Goal: Check status: Check status

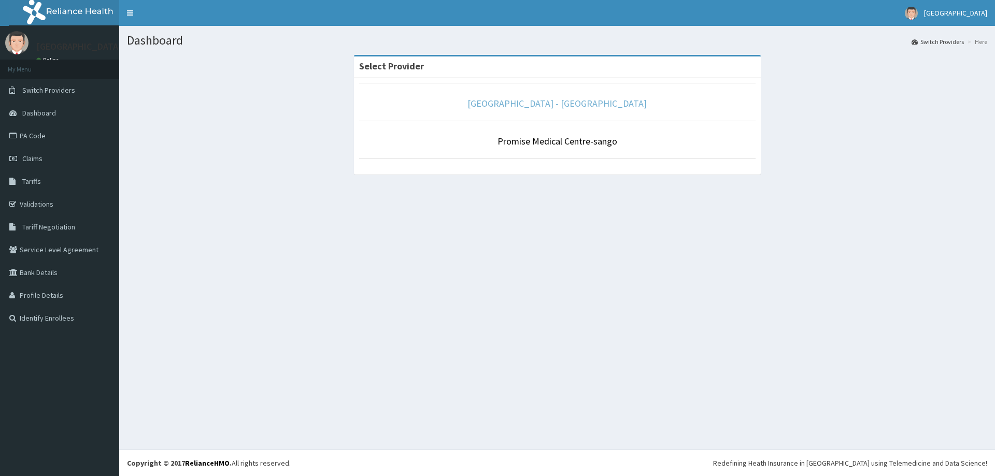
click at [565, 106] on link "[GEOGRAPHIC_DATA] - [GEOGRAPHIC_DATA]" at bounding box center [557, 103] width 179 height 12
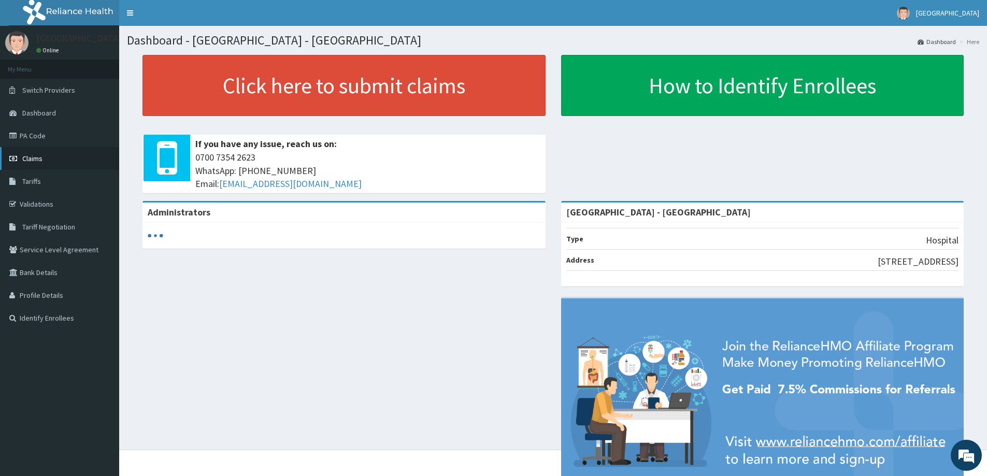
click at [40, 160] on span "Claims" at bounding box center [32, 158] width 20 height 9
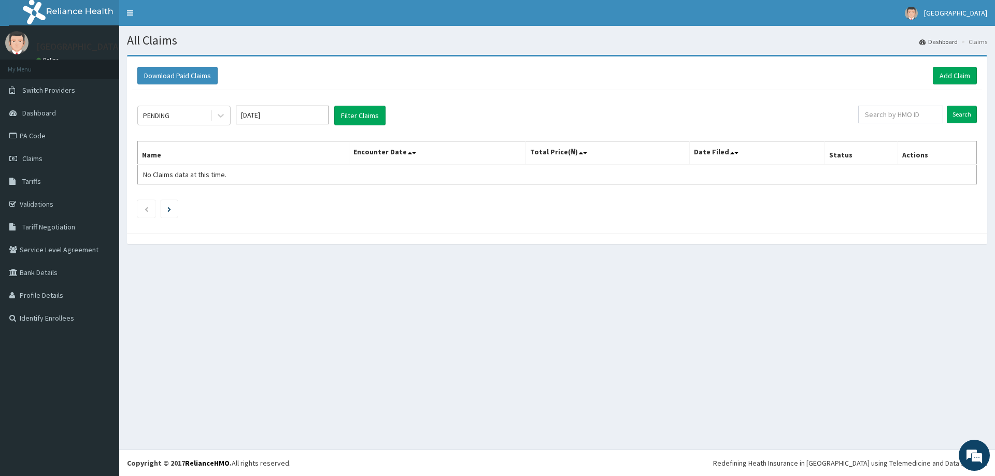
click at [260, 115] on input "Oct 2025" at bounding box center [282, 115] width 93 height 19
click at [320, 200] on div "Sep" at bounding box center [313, 201] width 21 height 19
type input "Sep 2025"
click at [337, 108] on button "Filter Claims" at bounding box center [359, 116] width 51 height 20
click at [339, 108] on button "Filter Claims" at bounding box center [359, 116] width 51 height 20
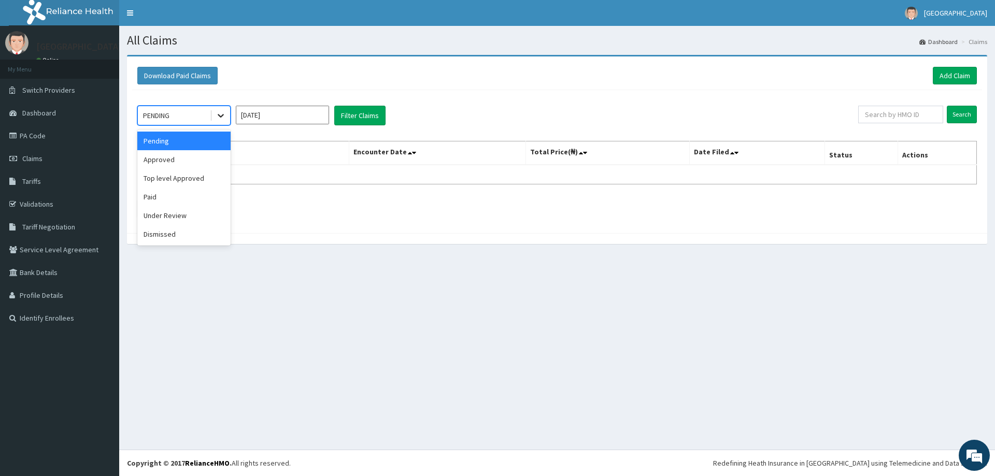
click at [224, 119] on icon at bounding box center [221, 115] width 10 height 10
click at [203, 162] on div "Approved" at bounding box center [183, 159] width 93 height 19
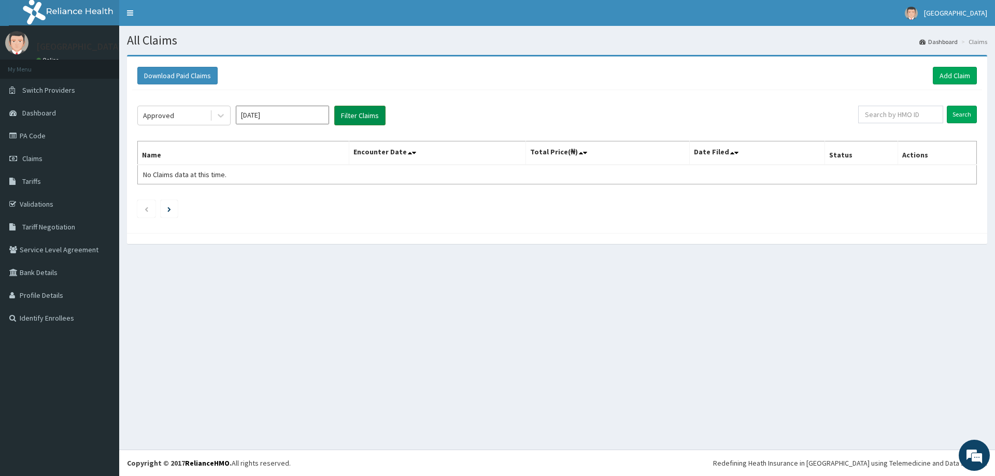
click at [341, 117] on button "Filter Claims" at bounding box center [359, 116] width 51 height 20
drag, startPoint x: 221, startPoint y: 114, endPoint x: 217, endPoint y: 128, distance: 14.0
click at [221, 114] on icon at bounding box center [221, 115] width 10 height 10
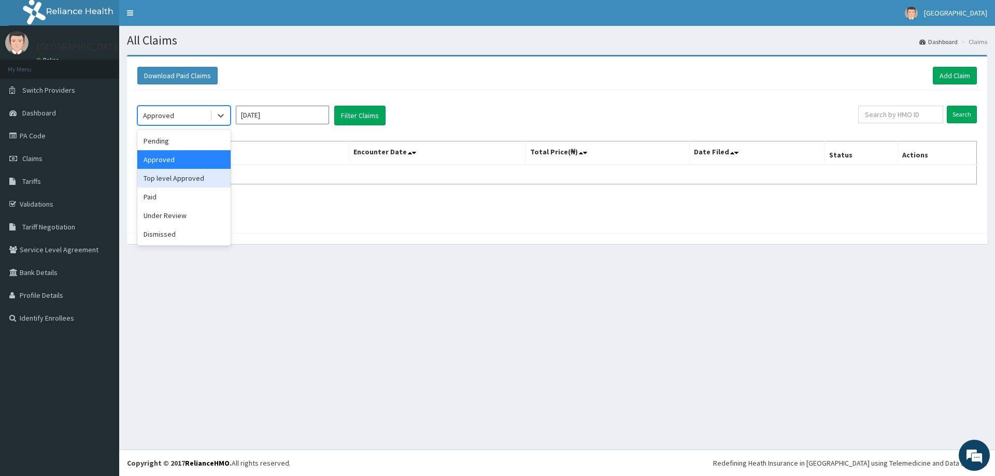
click at [191, 180] on div "Top level Approved" at bounding box center [183, 178] width 93 height 19
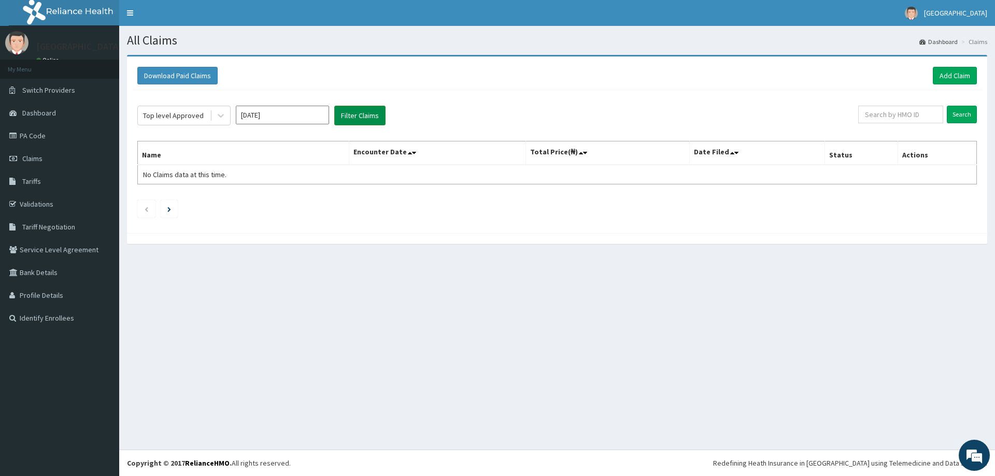
click at [344, 117] on button "Filter Claims" at bounding box center [359, 116] width 51 height 20
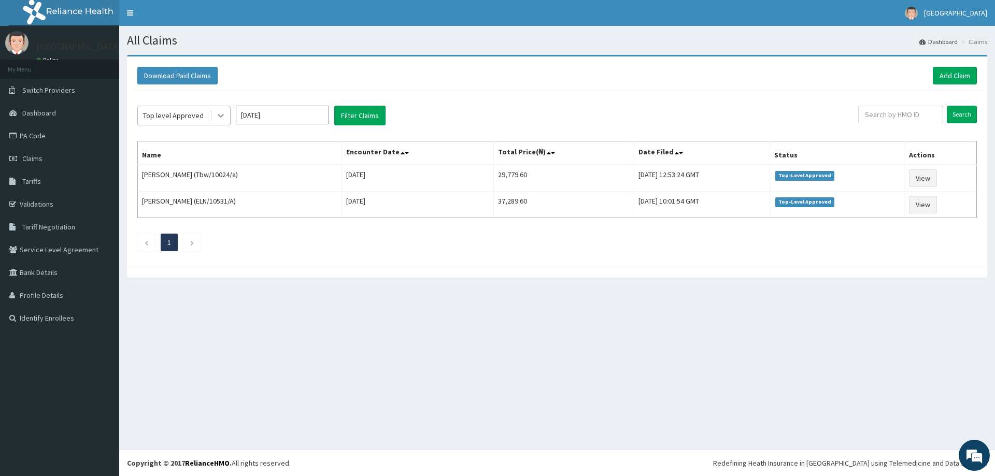
click at [223, 117] on icon at bounding box center [221, 115] width 10 height 10
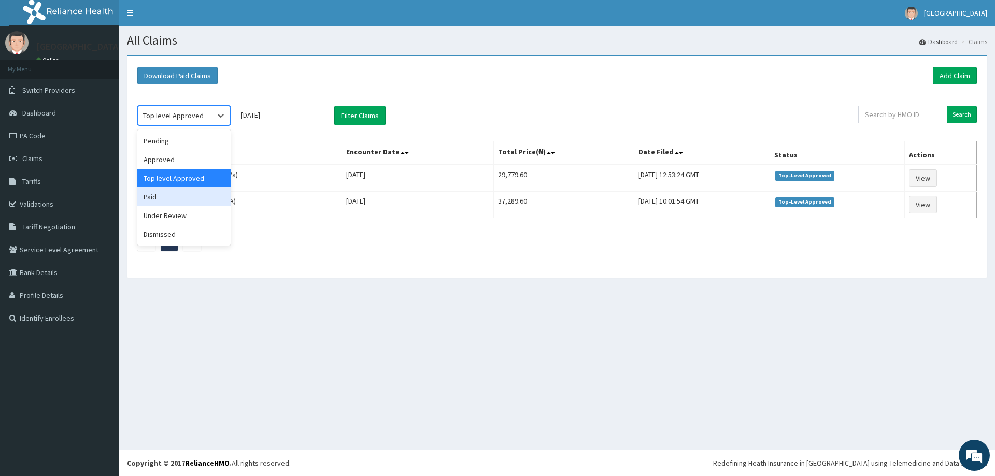
click at [195, 203] on div "Paid" at bounding box center [183, 197] width 93 height 19
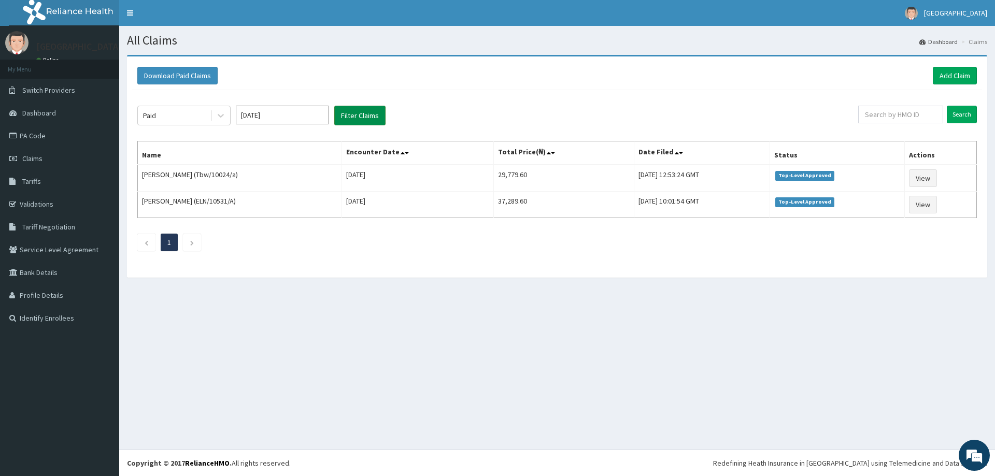
click at [352, 118] on button "Filter Claims" at bounding box center [359, 116] width 51 height 20
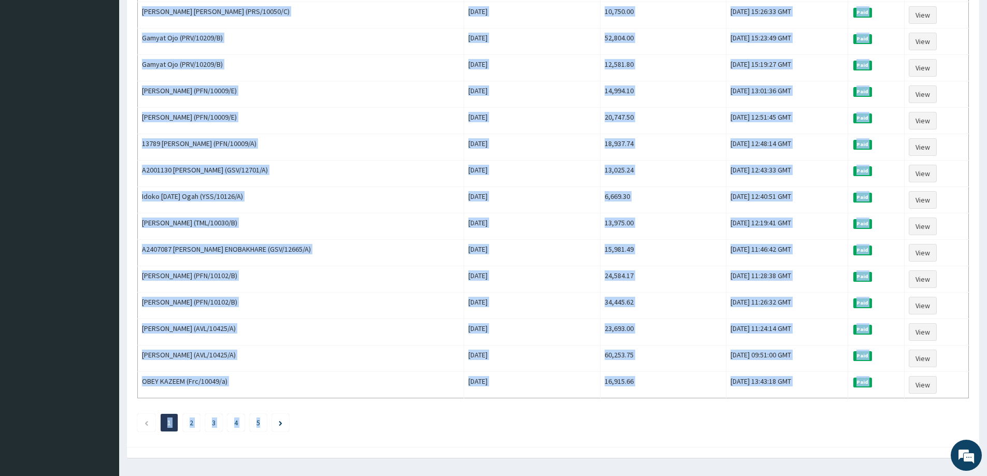
scroll to position [1115, 0]
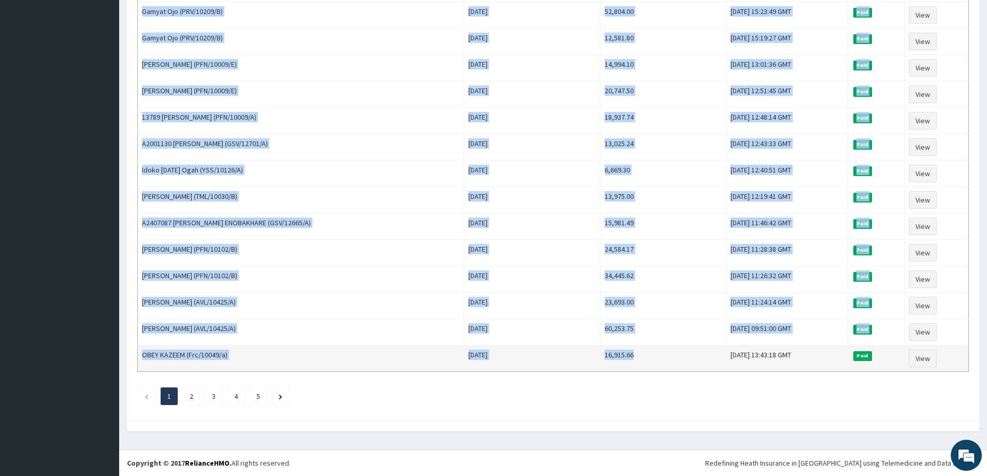
drag, startPoint x: 573, startPoint y: 173, endPoint x: 611, endPoint y: 360, distance: 190.8
click at [611, 360] on td "16,915.66" at bounding box center [664, 359] width 126 height 26
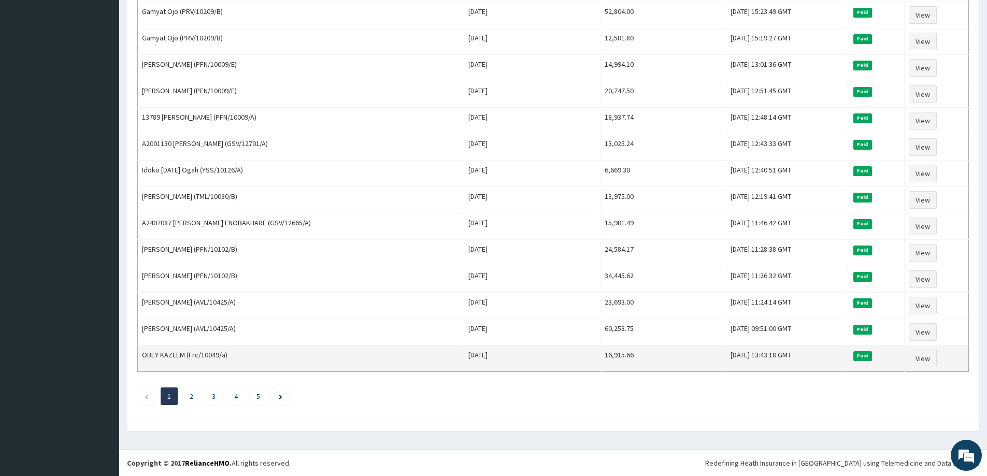
drag, startPoint x: 611, startPoint y: 360, endPoint x: 523, endPoint y: 367, distance: 87.9
click at [523, 367] on td "Sun Sep 21 2025" at bounding box center [532, 359] width 136 height 26
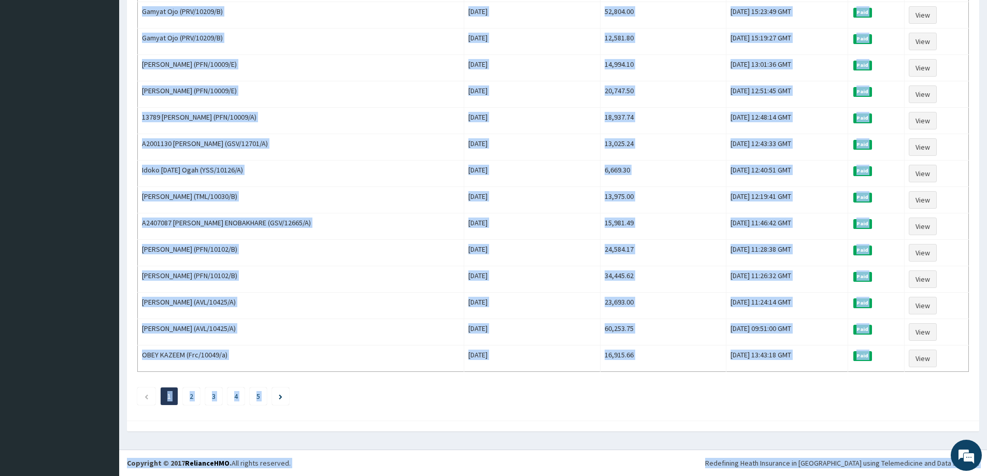
click at [594, 431] on div at bounding box center [553, 426] width 853 height 11
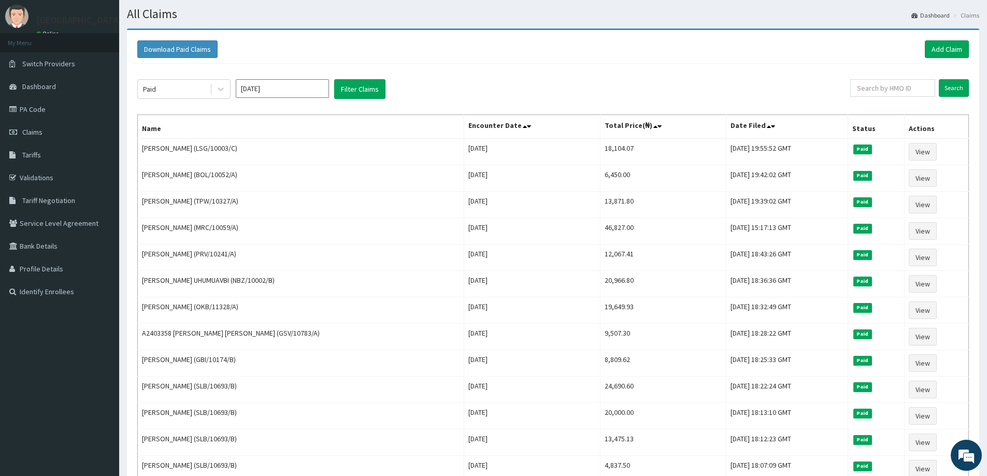
scroll to position [0, 0]
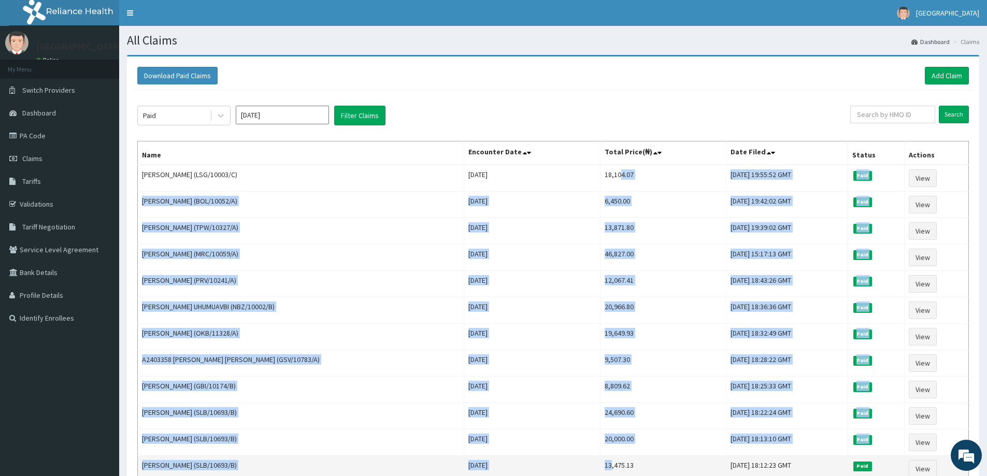
drag, startPoint x: 592, startPoint y: 180, endPoint x: 582, endPoint y: 462, distance: 282.1
click at [601, 461] on td "13,475.13" at bounding box center [664, 469] width 126 height 26
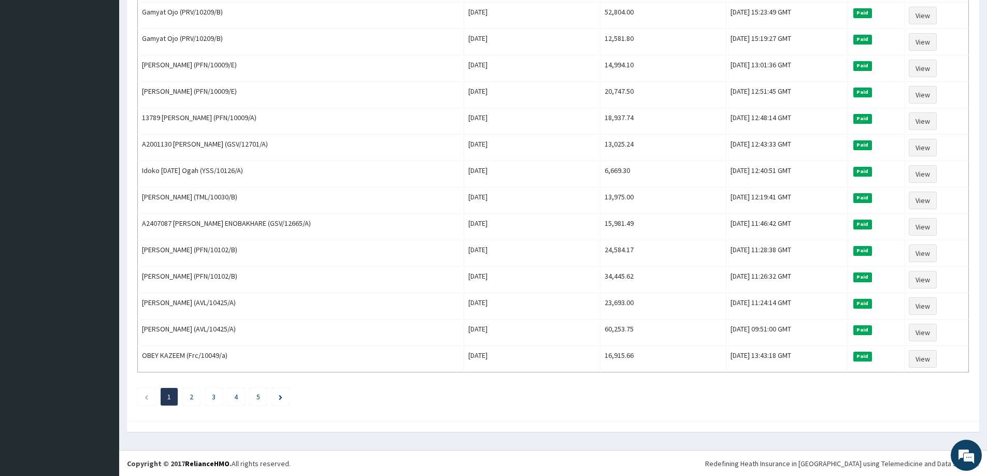
scroll to position [1115, 0]
drag, startPoint x: 533, startPoint y: 182, endPoint x: 749, endPoint y: 362, distance: 280.4
click at [749, 362] on td "Tue, 30 Sep 2025 13:43:18 GMT" at bounding box center [788, 359] width 122 height 26
drag, startPoint x: 749, startPoint y: 362, endPoint x: 578, endPoint y: 345, distance: 171.8
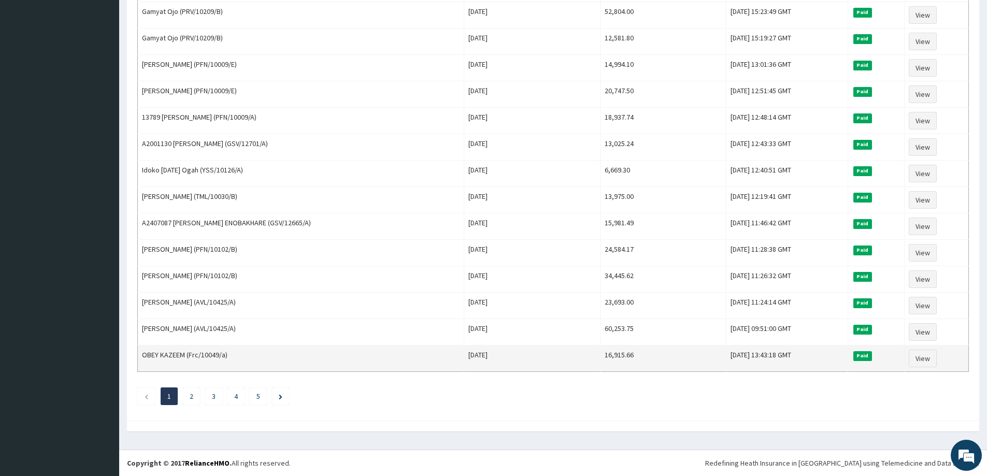
click at [601, 346] on td "16,915.66" at bounding box center [664, 359] width 126 height 26
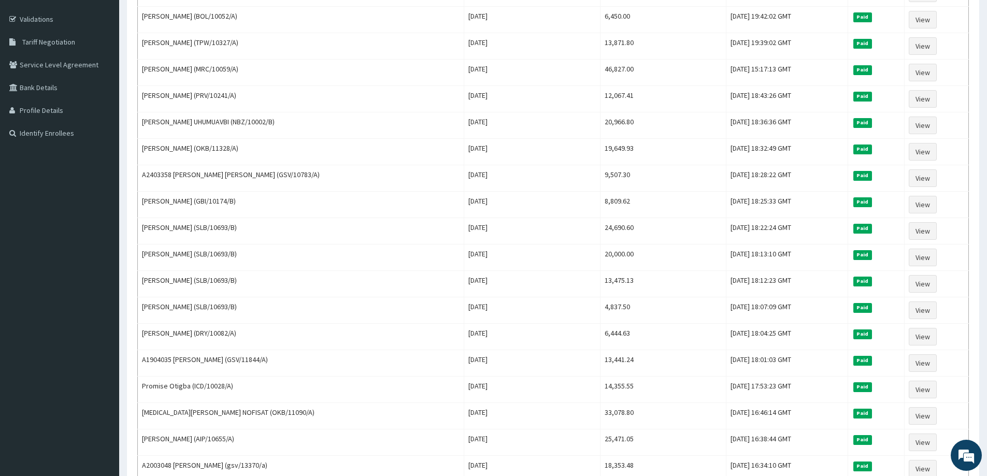
scroll to position [26, 0]
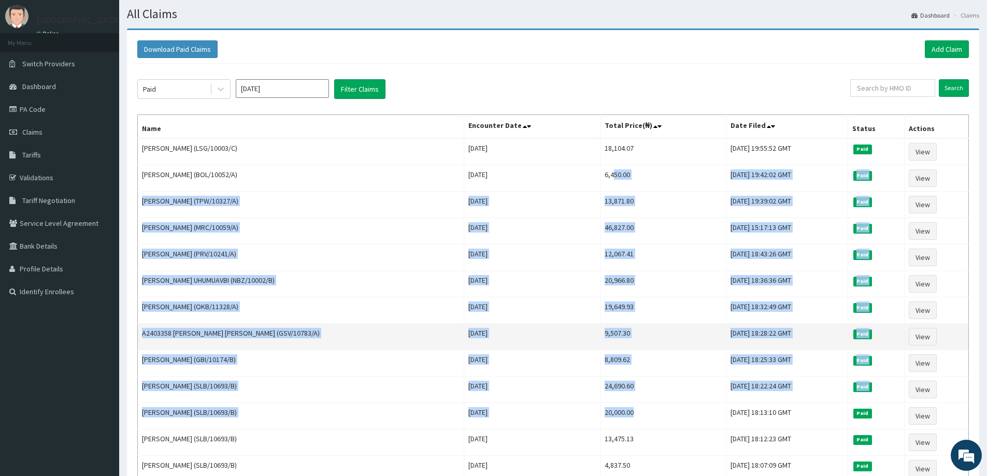
drag, startPoint x: 640, startPoint y: 228, endPoint x: 615, endPoint y: 331, distance: 105.6
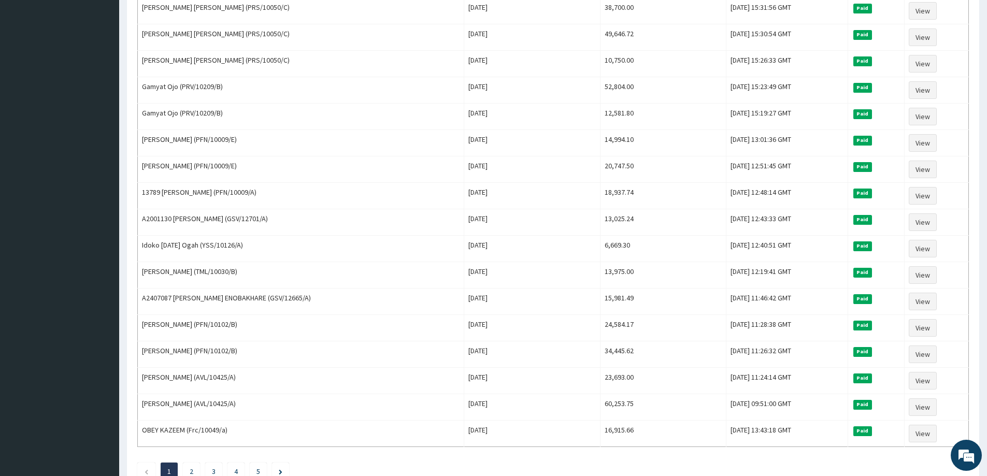
scroll to position [1063, 0]
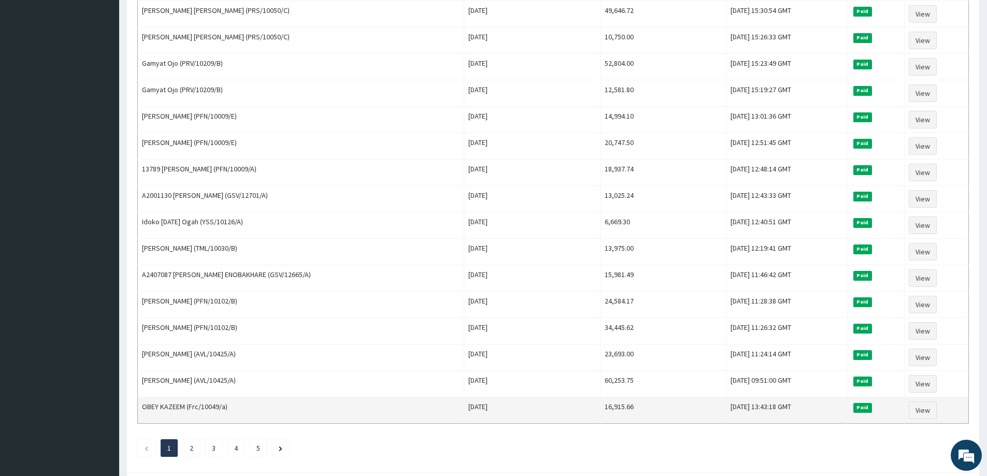
drag, startPoint x: 539, startPoint y: 155, endPoint x: 659, endPoint y: 408, distance: 279.8
copy tbody "18,104.07 Tue, 07 Oct 2025 19:55:52 GMT Paid View RICHARD ADEBANJO (BOL/10052/A…"
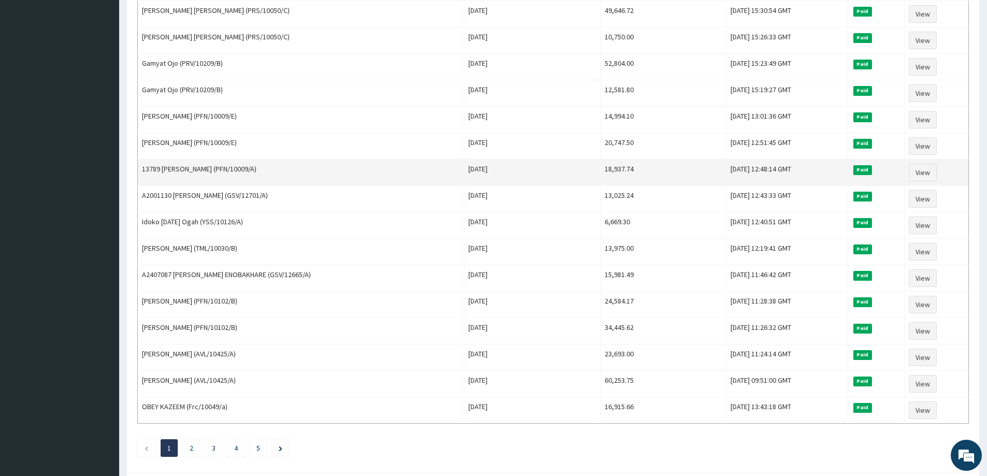
click at [513, 180] on td "Mon Sep 22 2025" at bounding box center [532, 173] width 136 height 26
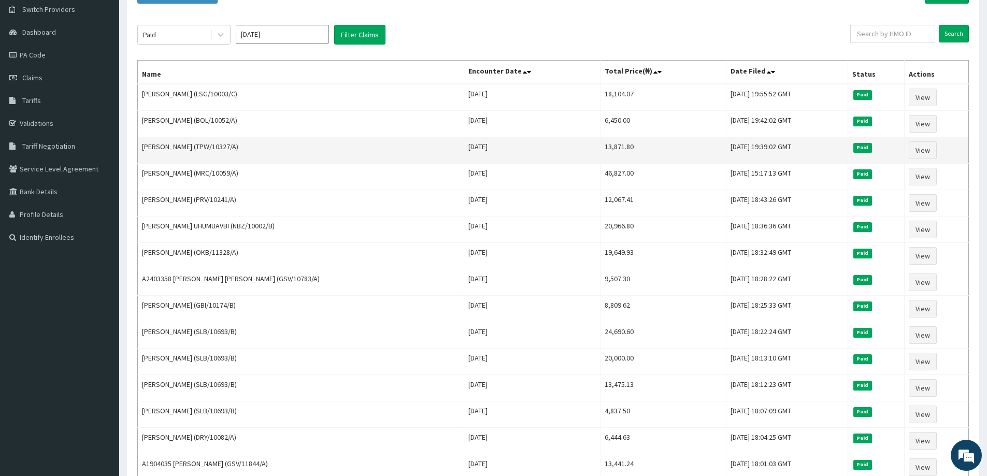
scroll to position [104, 0]
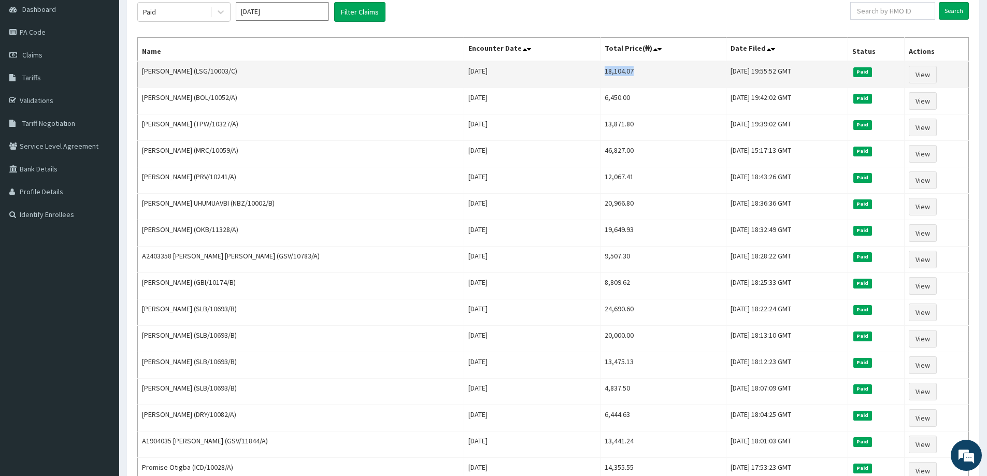
drag, startPoint x: 575, startPoint y: 70, endPoint x: 603, endPoint y: 74, distance: 28.2
click at [603, 74] on td "18,104.07" at bounding box center [664, 74] width 126 height 27
copy td "18,104.07"
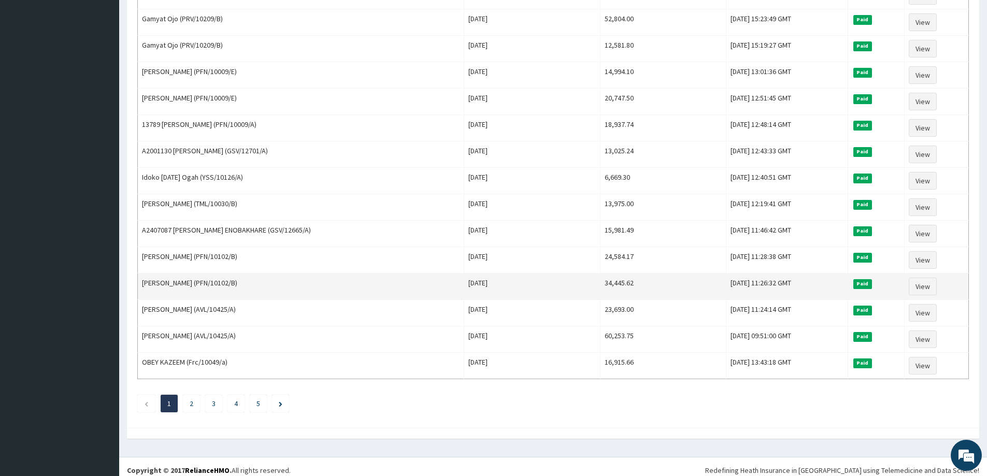
scroll to position [1115, 0]
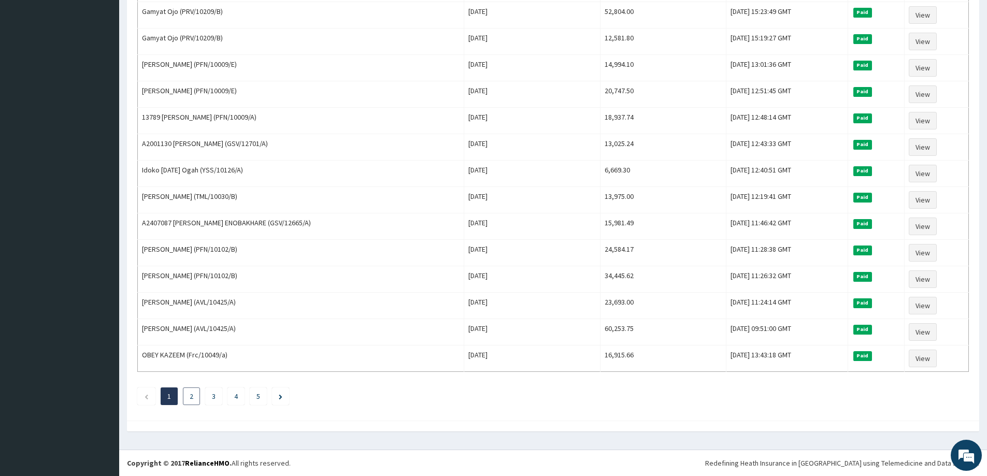
click at [194, 399] on li "2" at bounding box center [191, 397] width 17 height 18
